Goal: Information Seeking & Learning: Learn about a topic

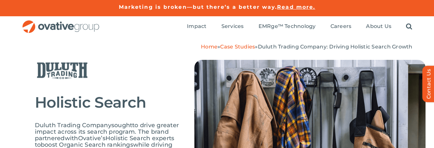
click at [180, 6] on link "Marketing is broken—but there’s a better way." at bounding box center [198, 7] width 159 height 6
